Goal: Transaction & Acquisition: Subscribe to service/newsletter

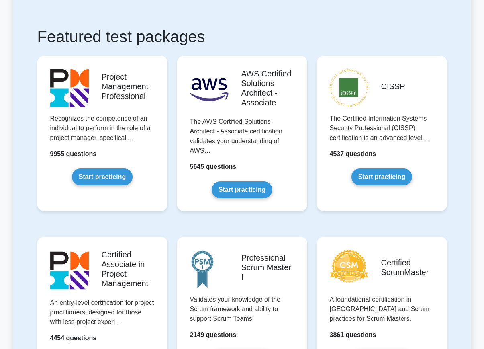
scroll to position [132, 0]
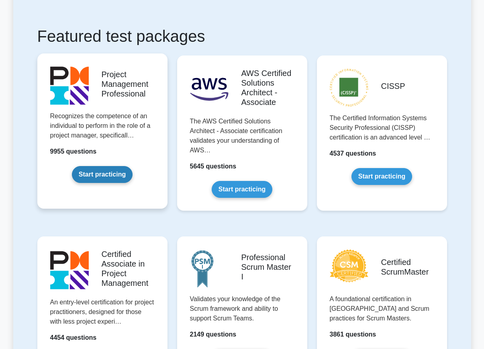
click at [128, 174] on link "Start practicing" at bounding box center [102, 174] width 61 height 17
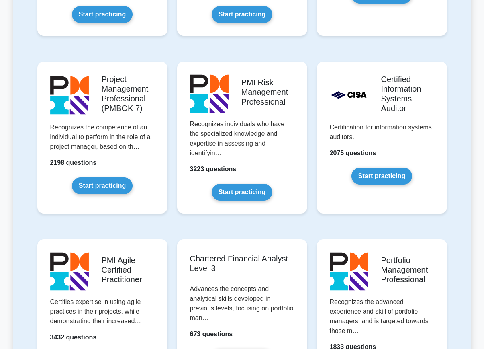
scroll to position [657, 0]
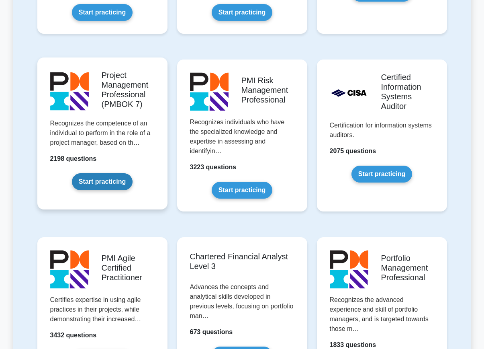
click at [115, 178] on link "Start practicing" at bounding box center [102, 181] width 61 height 17
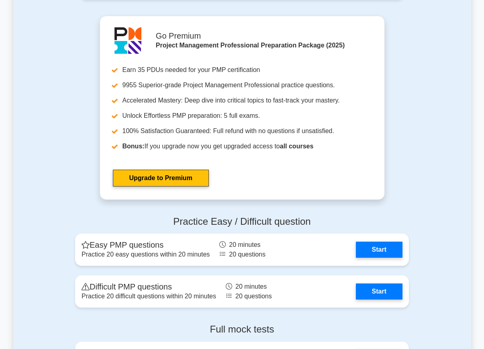
scroll to position [2030, 0]
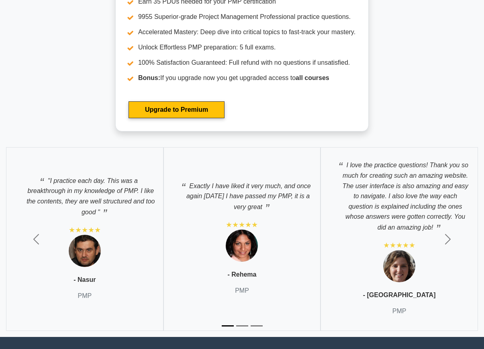
scroll to position [2660, 0]
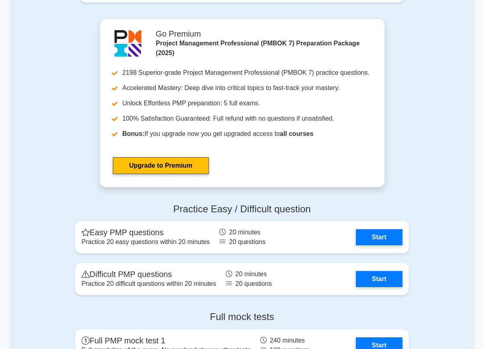
scroll to position [686, 0]
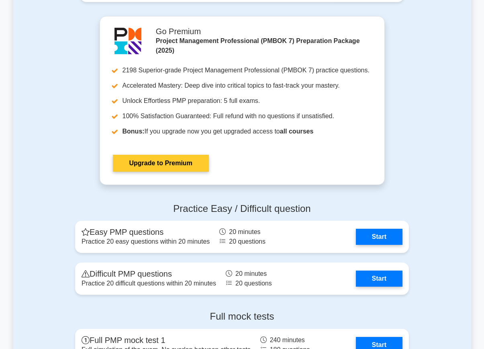
click at [154, 168] on link "Upgrade to Premium" at bounding box center [161, 163] width 96 height 17
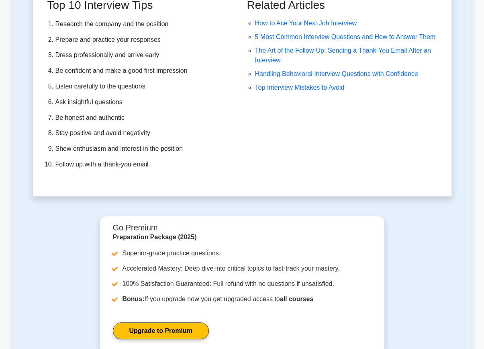
scroll to position [2425, 0]
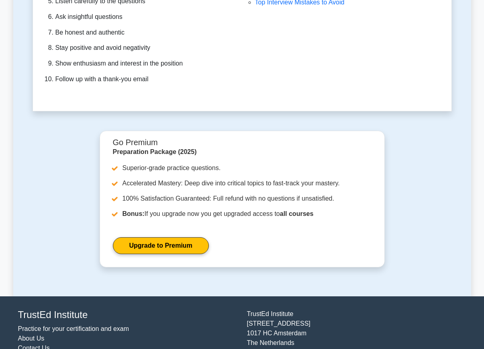
click at [24, 335] on link "About Us" at bounding box center [31, 338] width 27 height 7
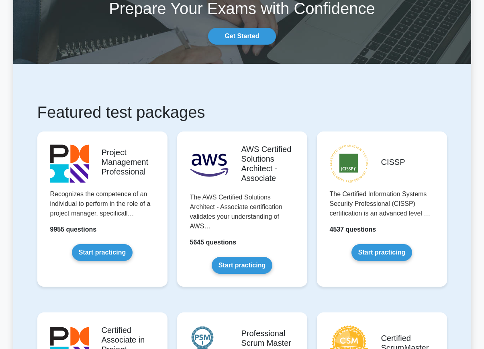
scroll to position [0, 0]
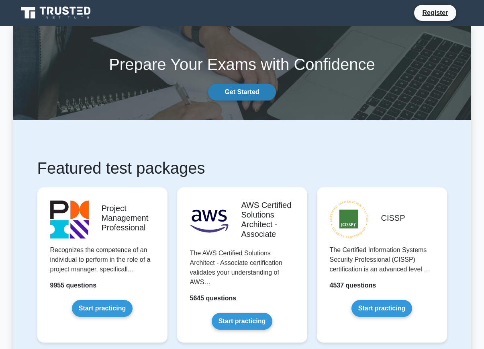
click at [255, 95] on link "Get Started" at bounding box center [242, 92] width 68 height 17
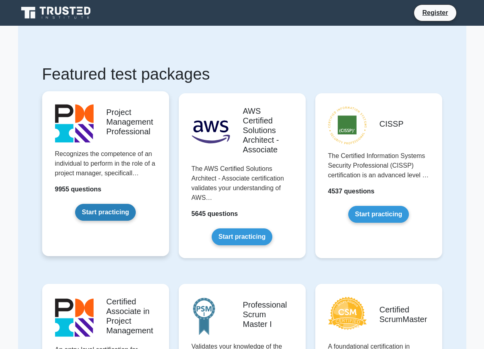
click at [129, 213] on link "Start practicing" at bounding box center [105, 212] width 61 height 17
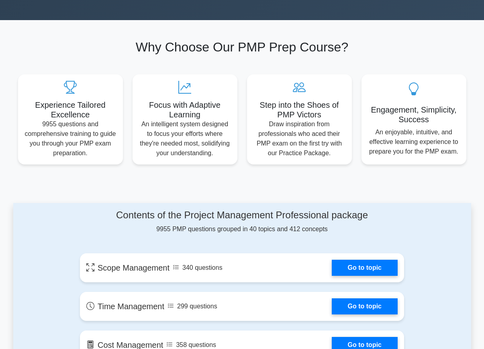
scroll to position [273, 0]
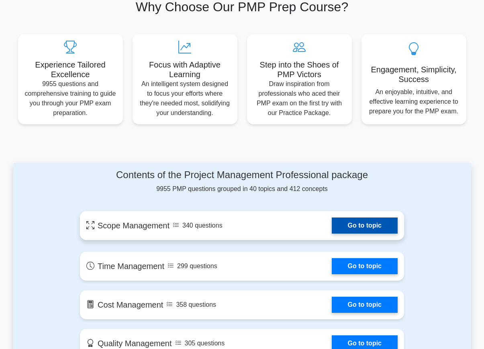
click at [373, 221] on link "Go to topic" at bounding box center [365, 225] width 66 height 16
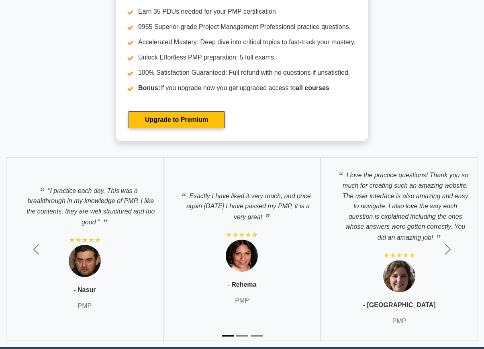
scroll to position [2650, 0]
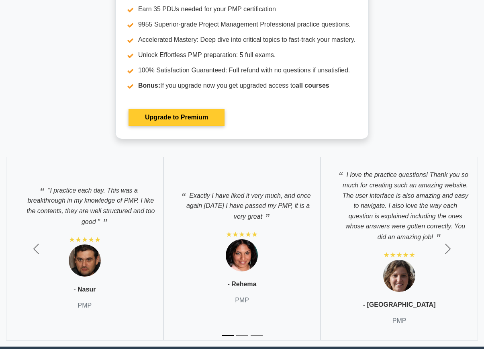
click at [217, 120] on link "Upgrade to Premium" at bounding box center [177, 117] width 96 height 17
